Goal: Task Accomplishment & Management: Manage account settings

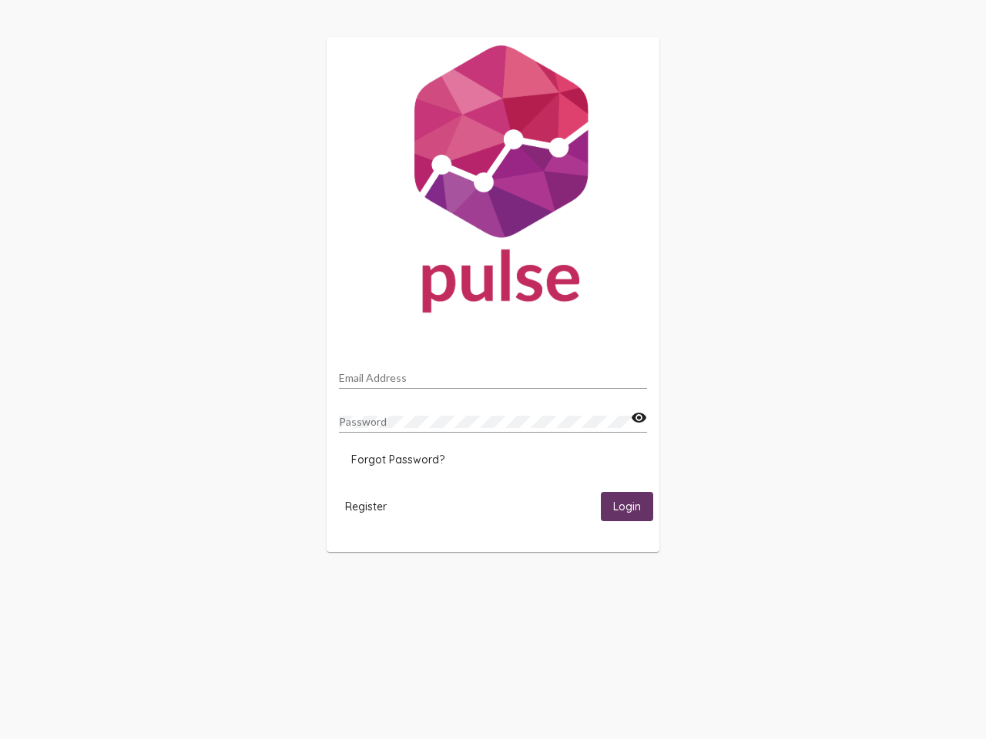
click at [493, 374] on input "Email Address" at bounding box center [493, 378] width 308 height 12
click at [638, 418] on mat-icon "visibility" at bounding box center [639, 418] width 16 height 18
click at [397, 460] on span "Forgot Password?" at bounding box center [397, 460] width 93 height 14
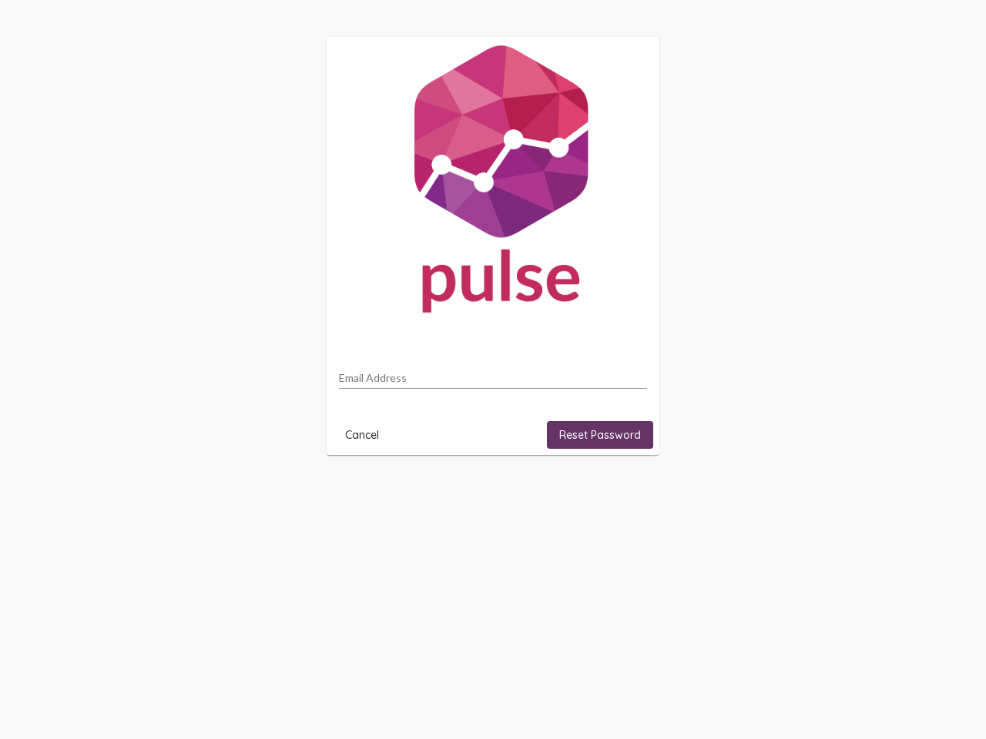
click at [366, 492] on html "Email Address Cancel Reset Password" at bounding box center [493, 246] width 986 height 492
click at [627, 492] on html "Email Address Cancel Reset Password" at bounding box center [493, 246] width 986 height 492
